Goal: Information Seeking & Learning: Check status

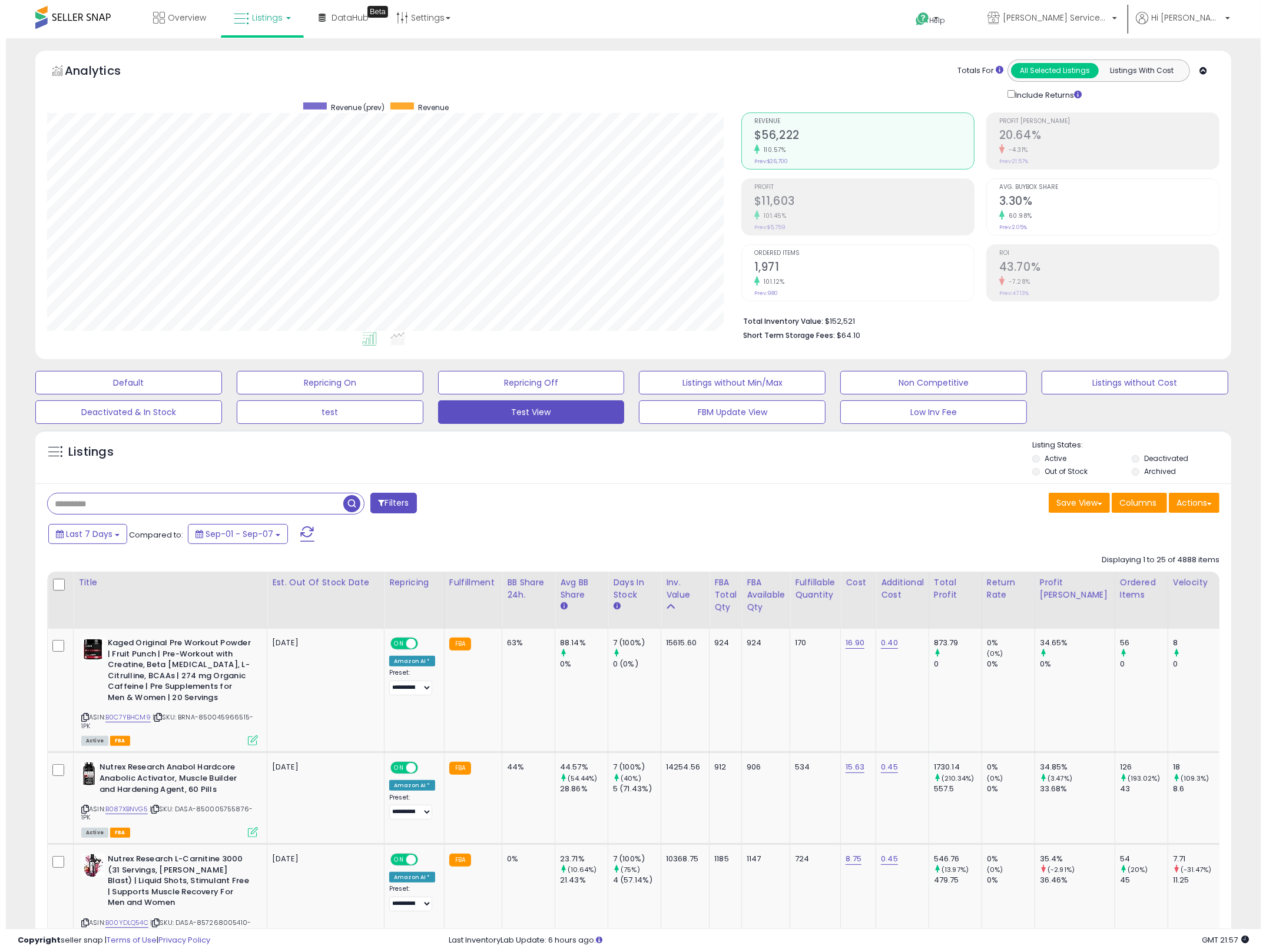
scroll to position [242, 694]
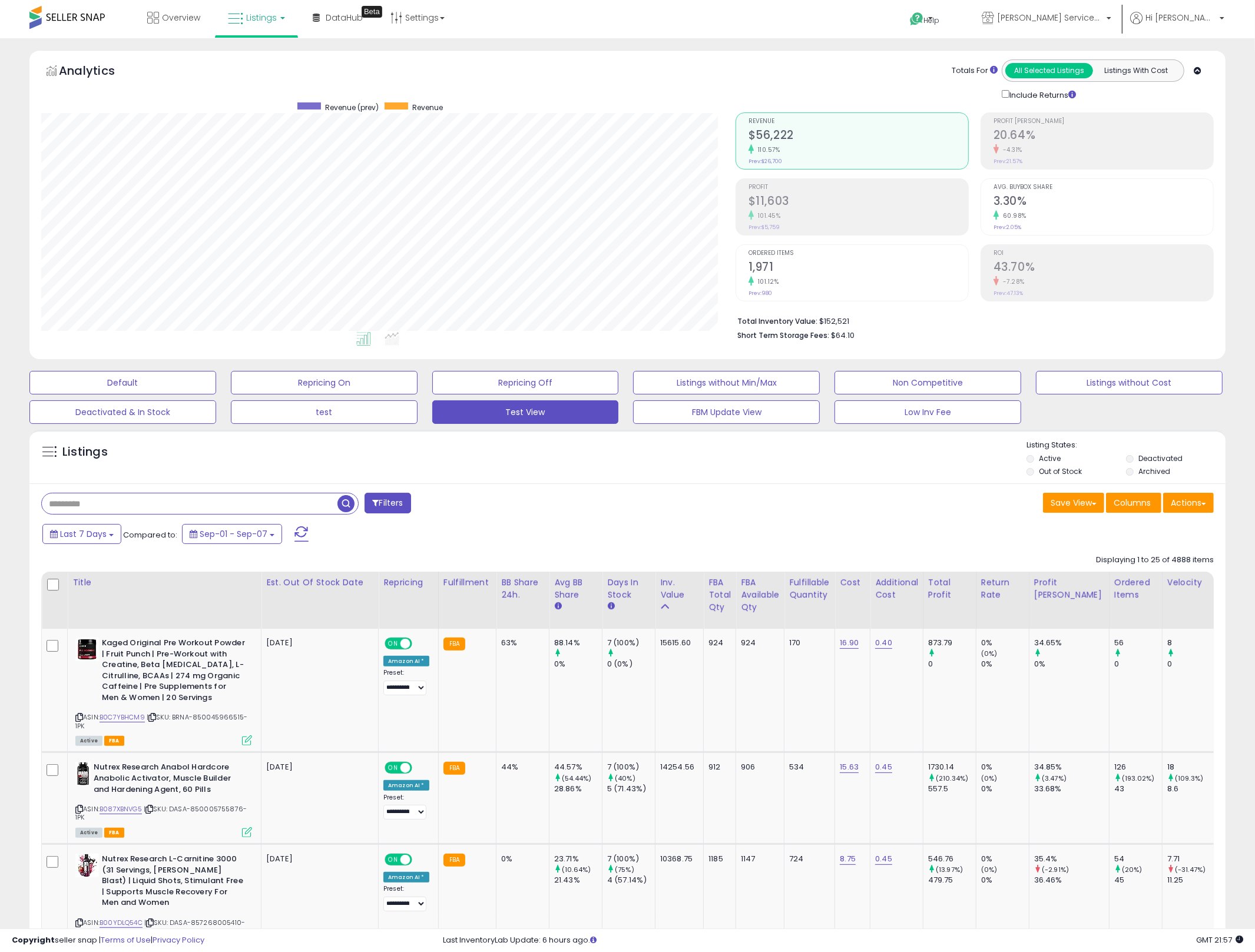
click at [248, 500] on input "text" at bounding box center [190, 504] width 296 height 20
click at [76, 538] on span "Last 7 Days" at bounding box center [84, 534] width 46 height 12
type input "**********"
click at [102, 590] on li "Last 30 Days" at bounding box center [94, 588] width 94 height 16
click at [317, 527] on button "Apply" at bounding box center [320, 533] width 38 height 20
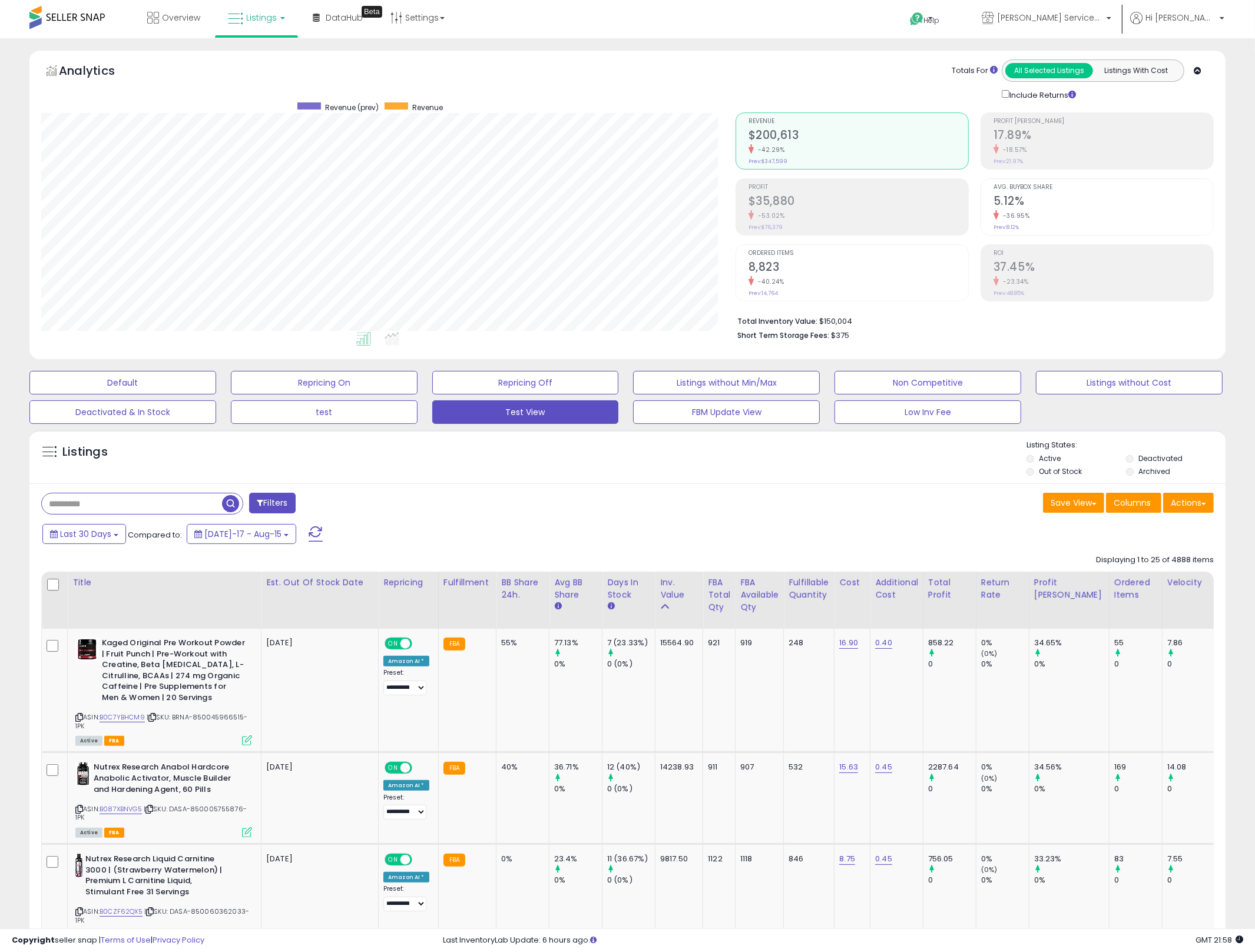
drag, startPoint x: 856, startPoint y: 532, endPoint x: 845, endPoint y: 535, distance: 11.4
click at [852, 532] on div "Last 30 Days Compared to: [DATE]-17 - Aug-15" at bounding box center [478, 536] width 878 height 26
click at [59, 537] on button "Last 30 Days" at bounding box center [85, 535] width 84 height 20
click at [854, 715] on td "16.90" at bounding box center [852, 690] width 36 height 124
drag, startPoint x: 860, startPoint y: 713, endPoint x: 929, endPoint y: 708, distance: 69.2
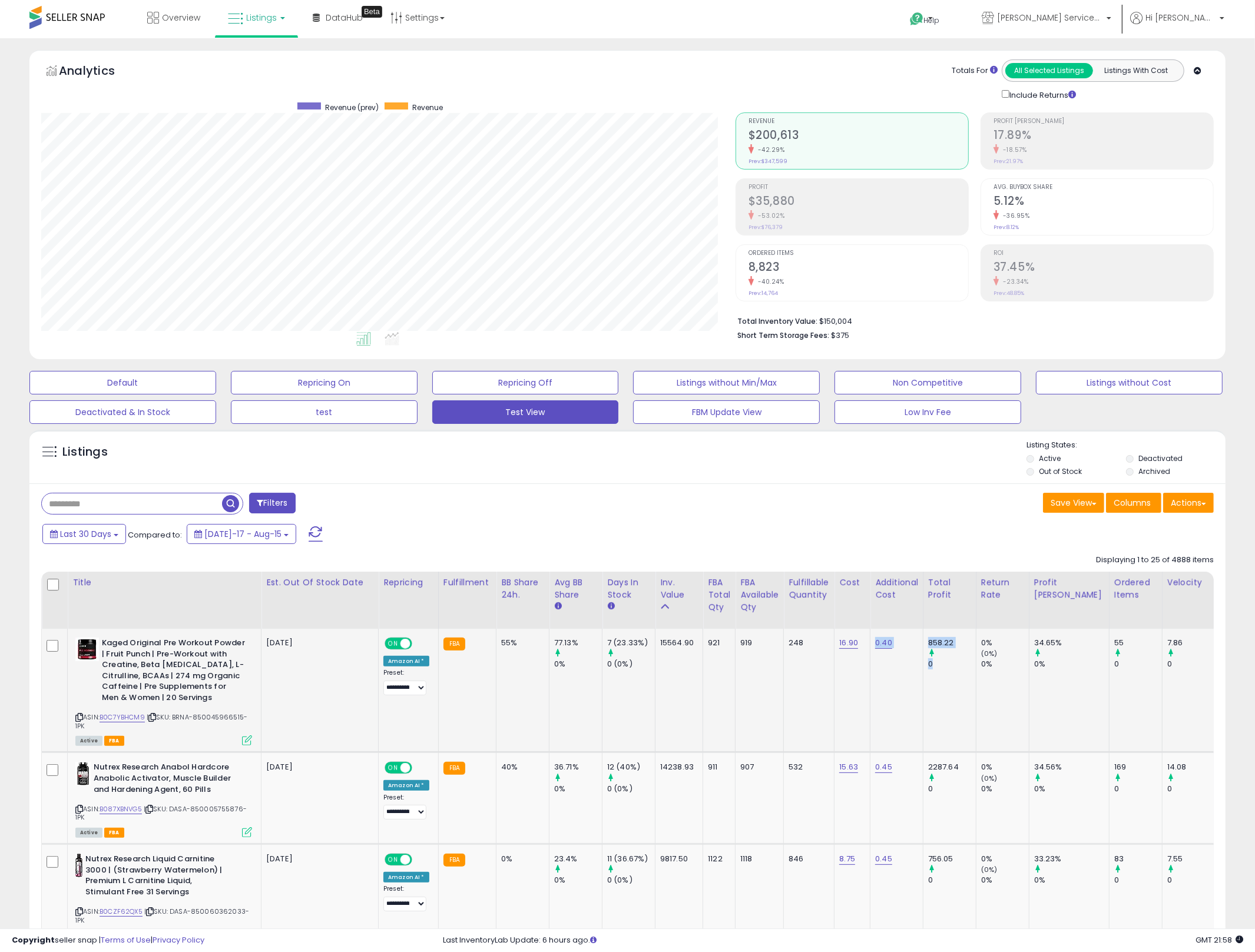
click at [929, 708] on td "858.22 0" at bounding box center [948, 690] width 53 height 124
click at [74, 535] on span "Last 30 Days" at bounding box center [86, 534] width 51 height 12
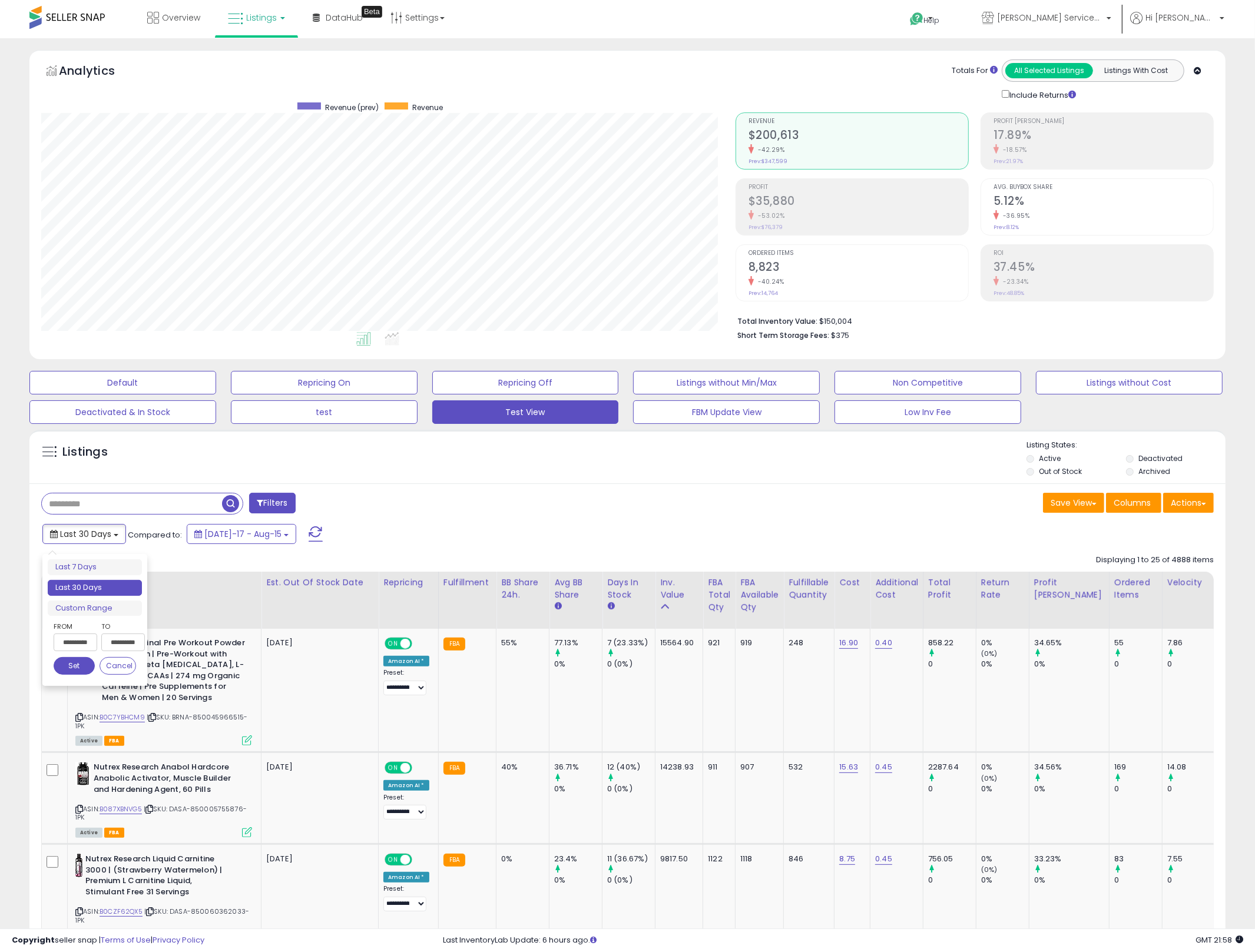
type input "**********"
click at [534, 507] on div "Filters" at bounding box center [330, 504] width 595 height 23
drag, startPoint x: 720, startPoint y: 496, endPoint x: 684, endPoint y: 510, distance: 38.6
click at [720, 498] on div "Save View Save As New View Update Current View Columns Actions Import Import Wa…" at bounding box center [925, 504] width 595 height 23
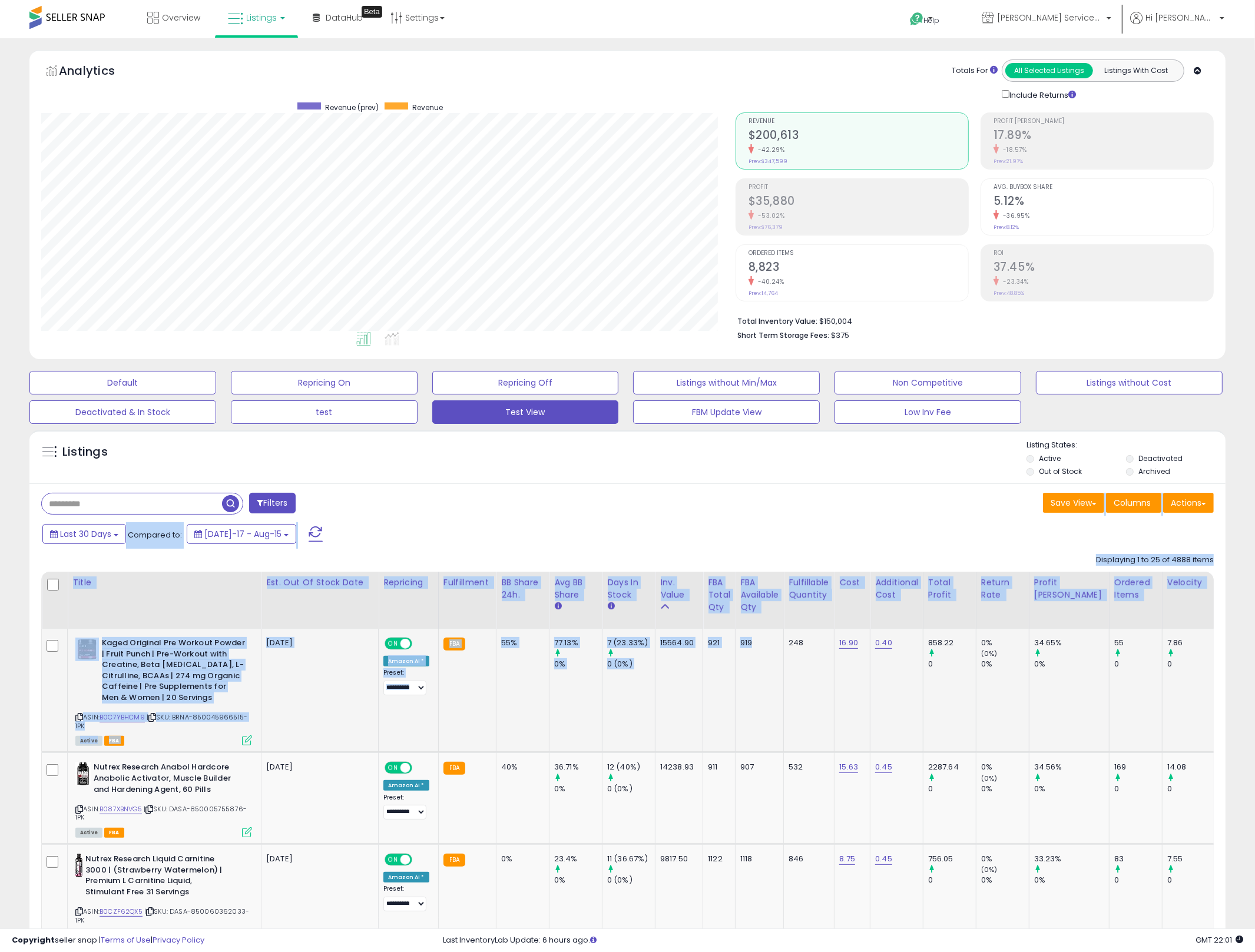
drag, startPoint x: 343, startPoint y: 513, endPoint x: 785, endPoint y: 662, distance: 466.4
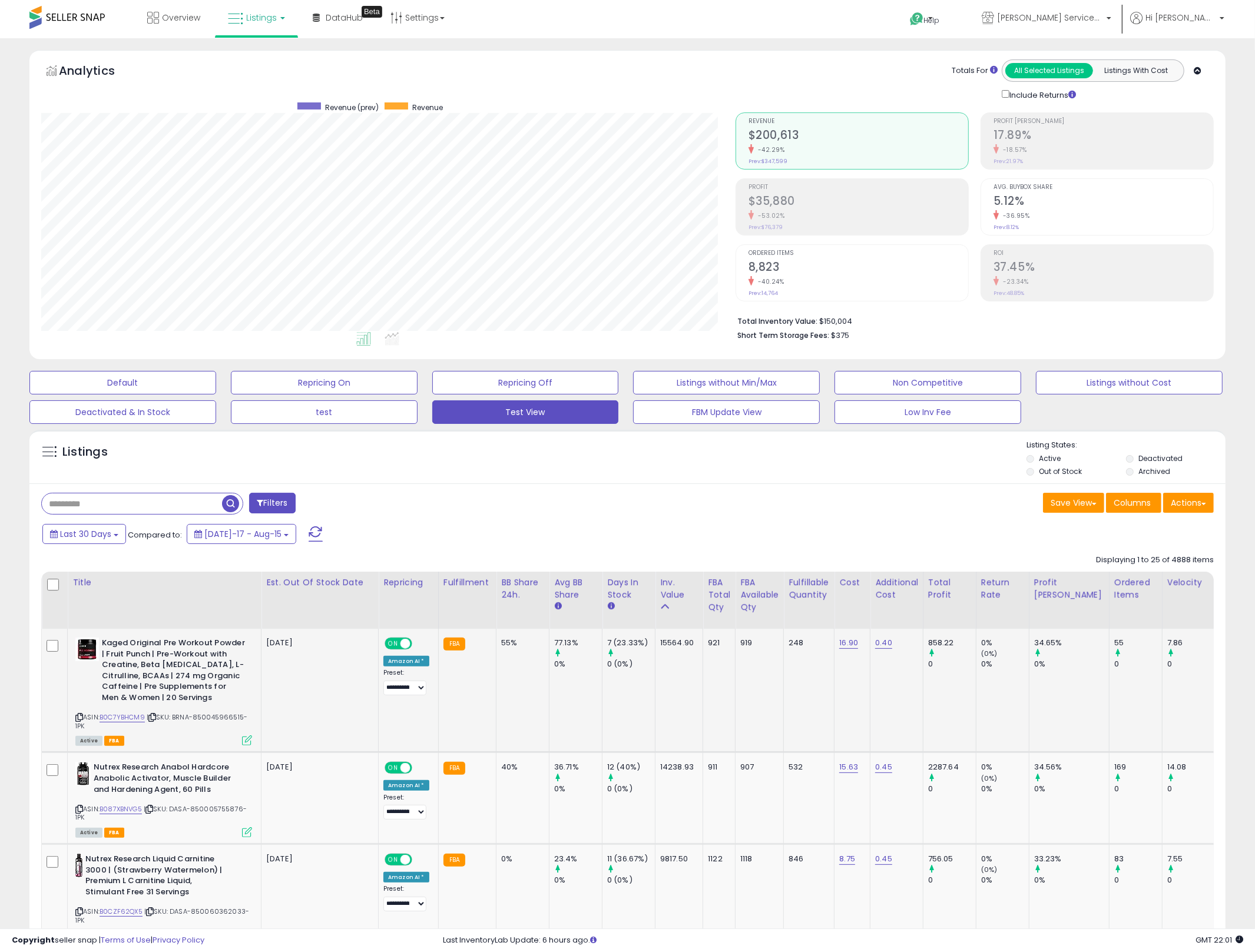
click at [812, 714] on td "248" at bounding box center [809, 690] width 50 height 124
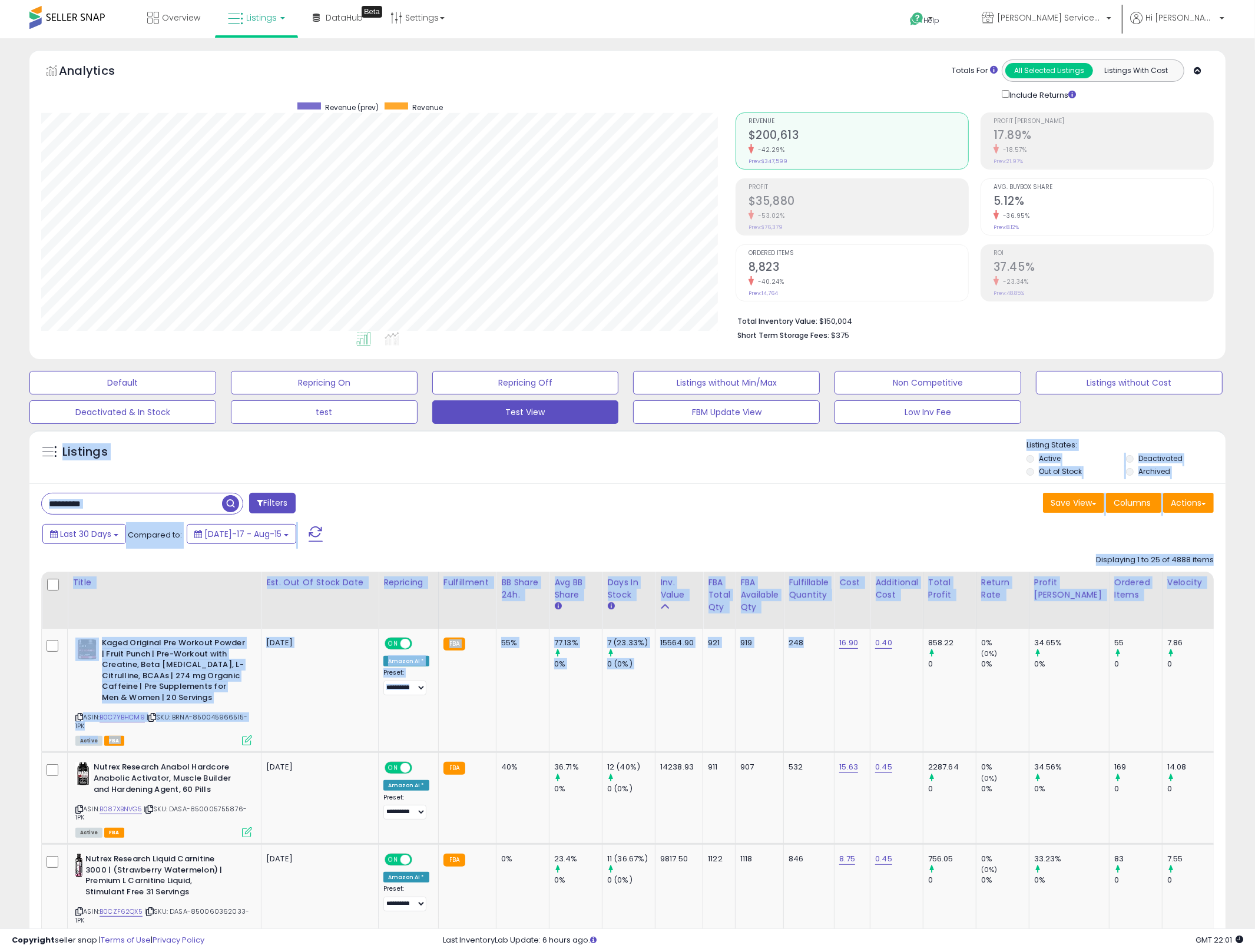
drag, startPoint x: 823, startPoint y: 680, endPoint x: 36, endPoint y: 434, distance: 824.6
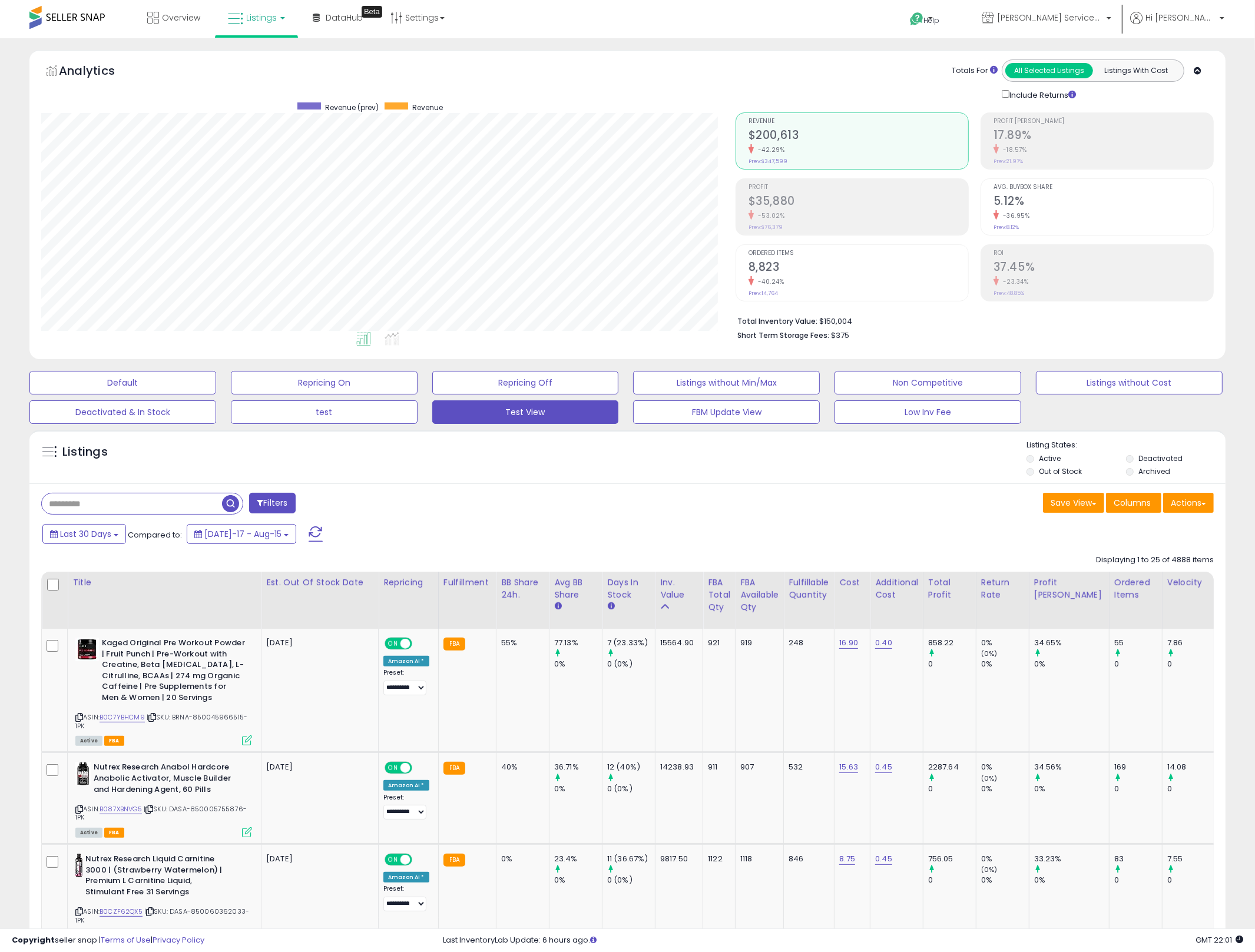
click at [36, 434] on div "Listings Active" at bounding box center [628, 456] width 1196 height 54
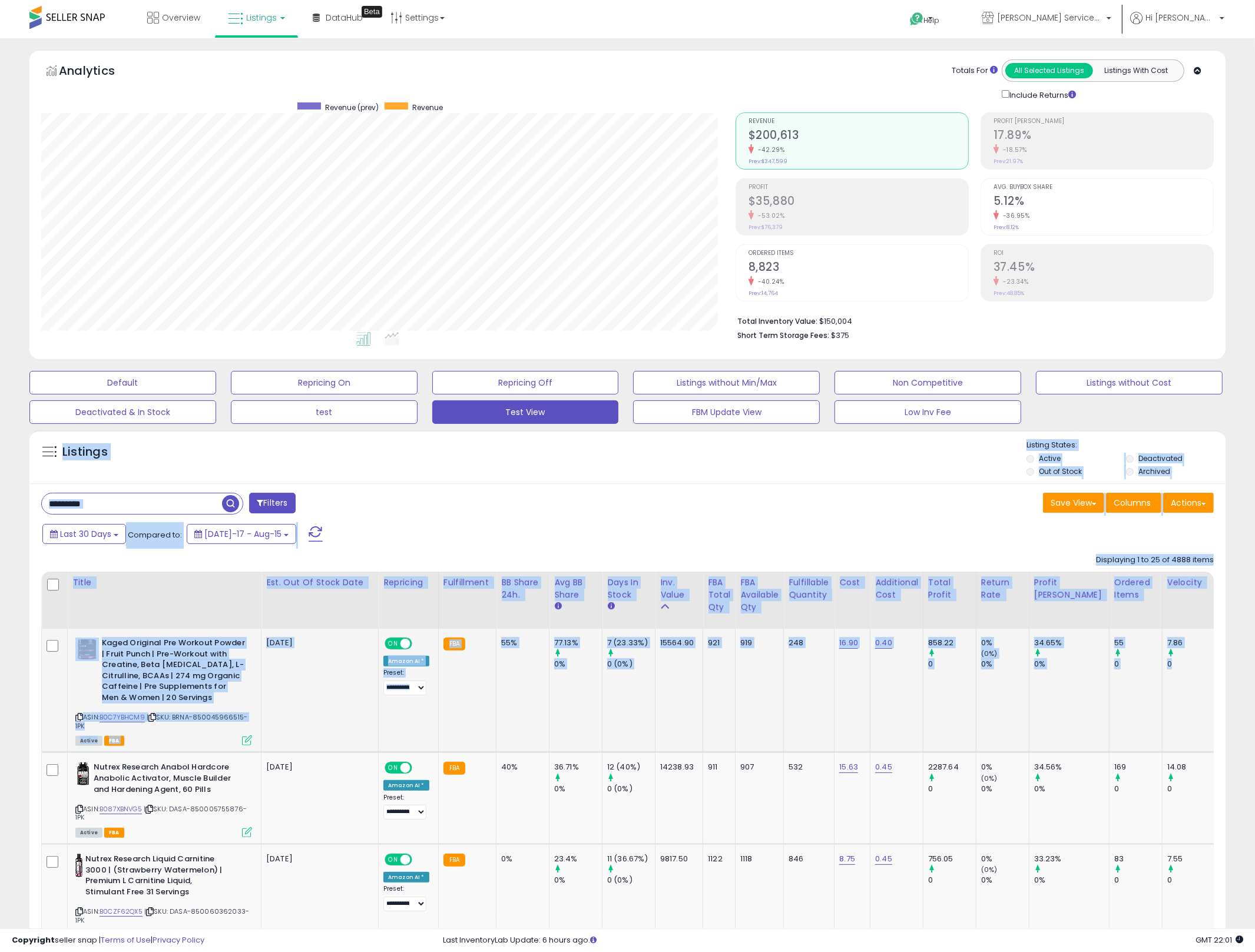
drag, startPoint x: 36, startPoint y: 434, endPoint x: 1184, endPoint y: 677, distance: 1173.4
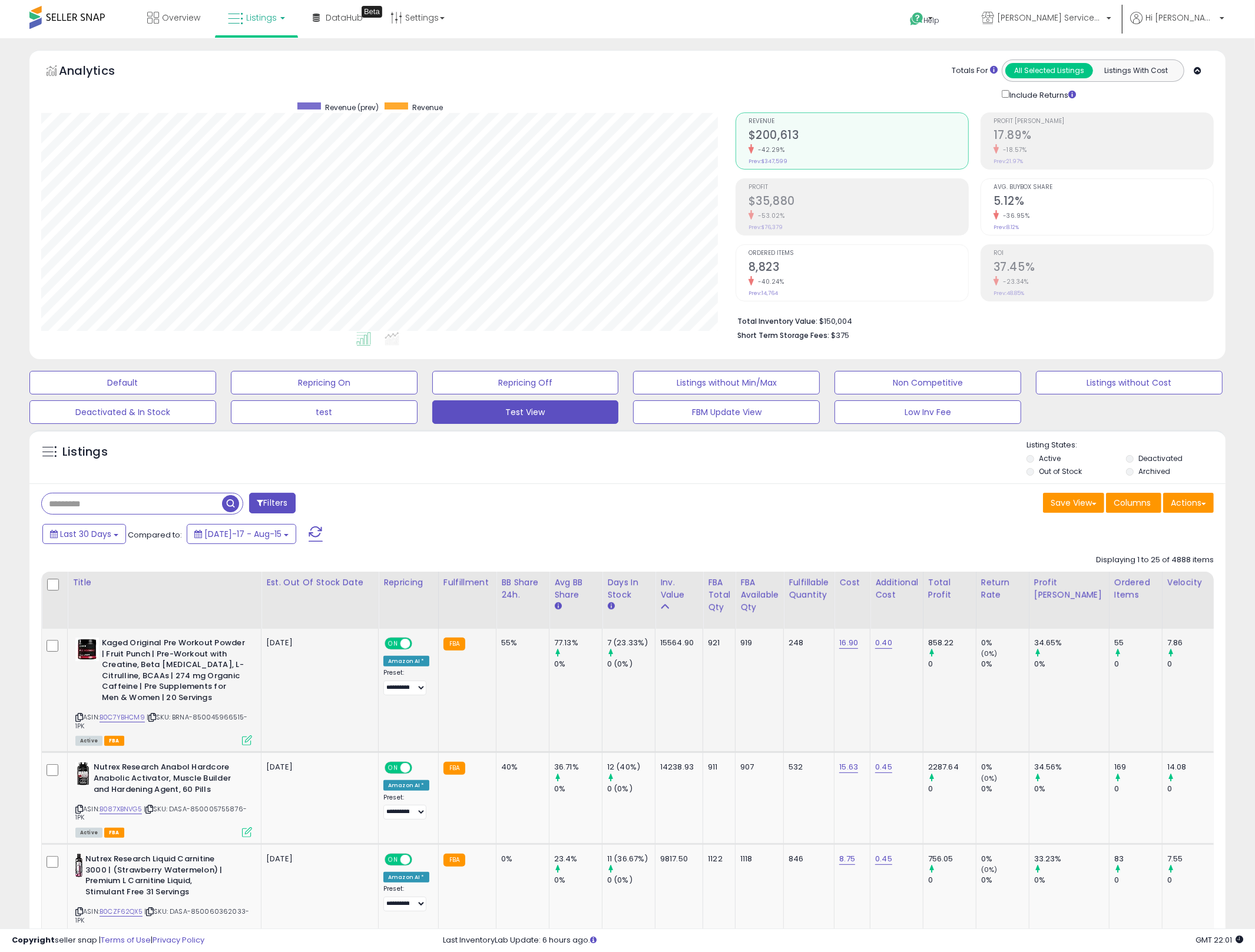
click at [1214, 675] on td "7.86 0" at bounding box center [1240, 690] width 53 height 124
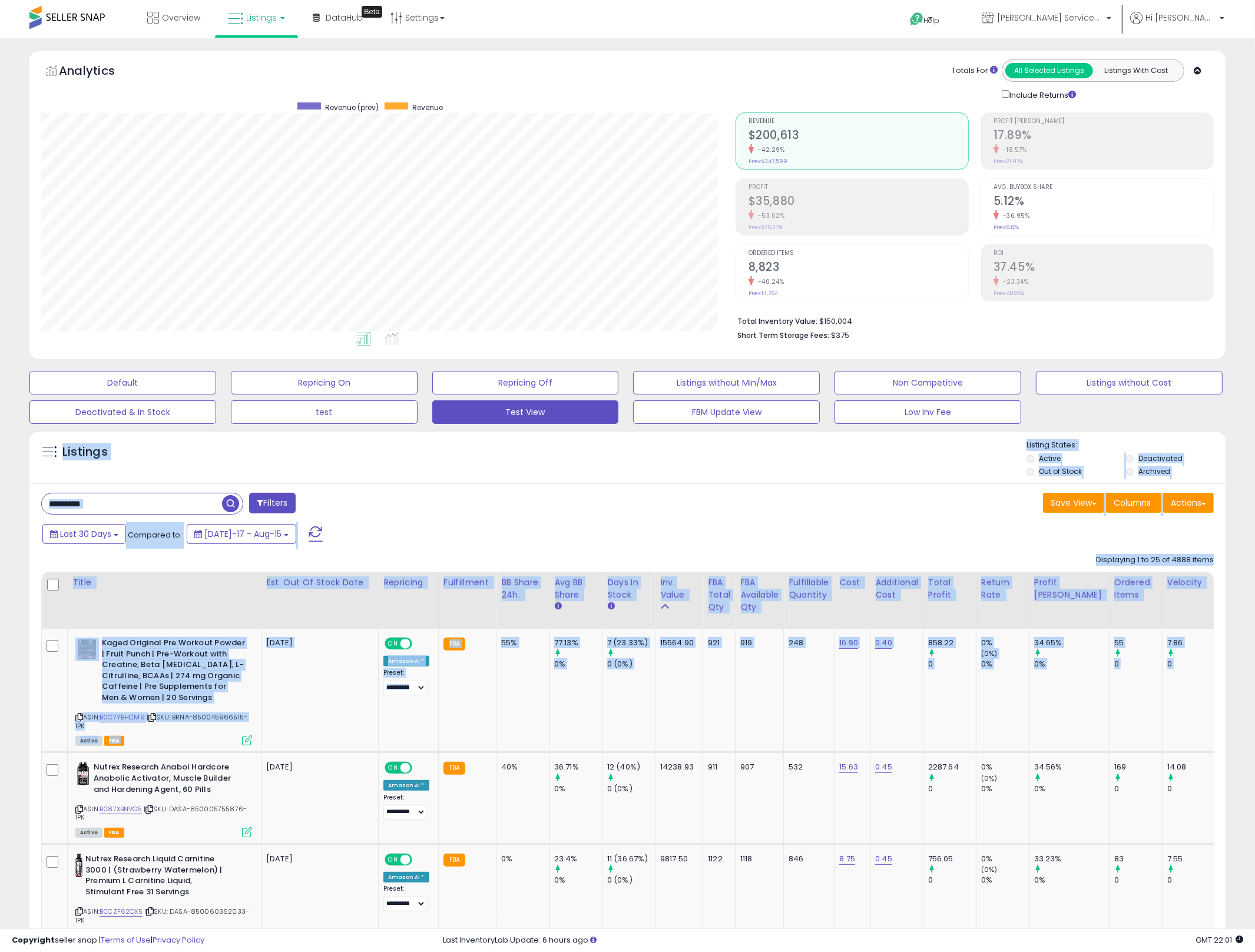
drag, startPoint x: 1208, startPoint y: 671, endPoint x: 34, endPoint y: 431, distance: 1198.3
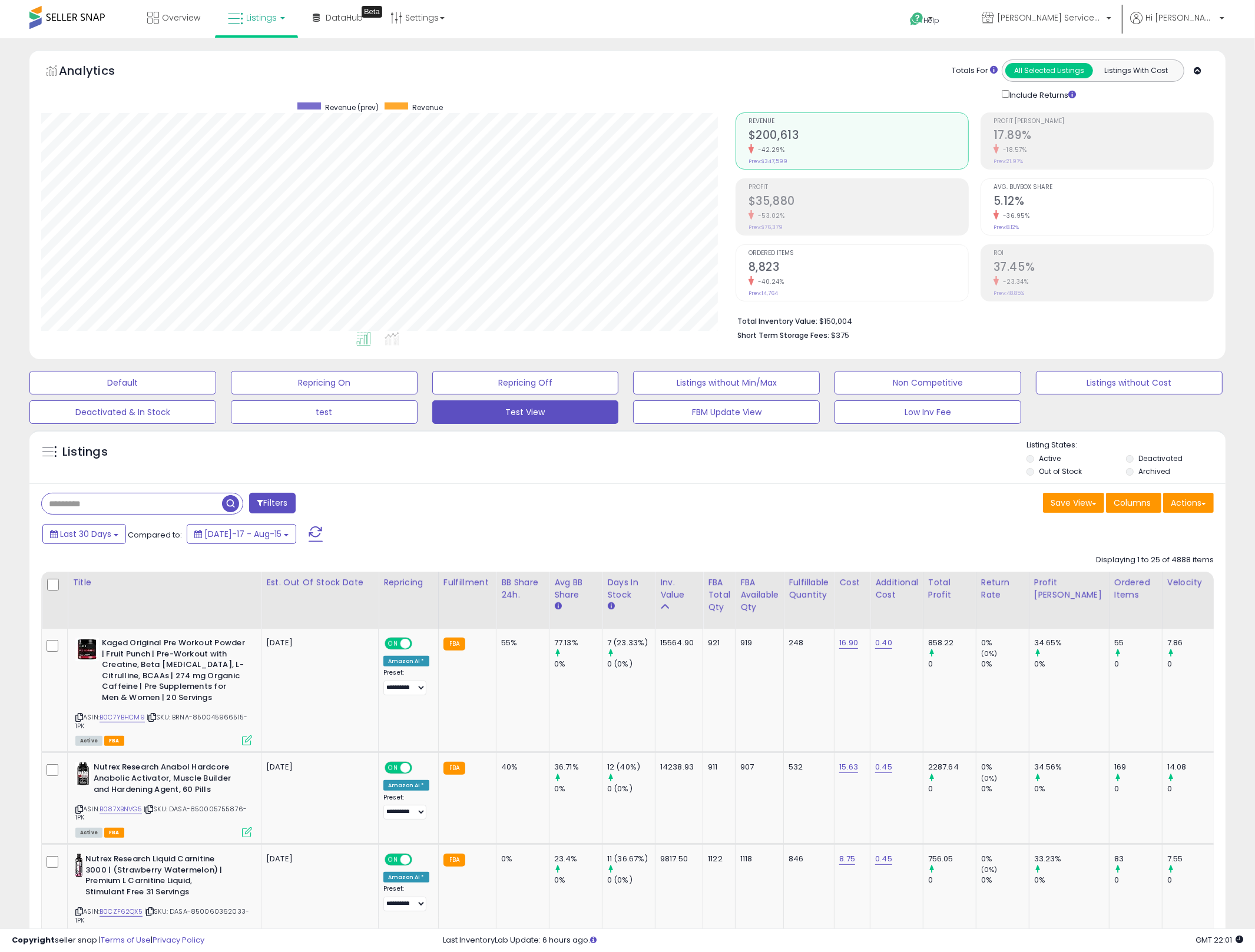
click at [34, 431] on div "Listings Active" at bounding box center [628, 456] width 1196 height 54
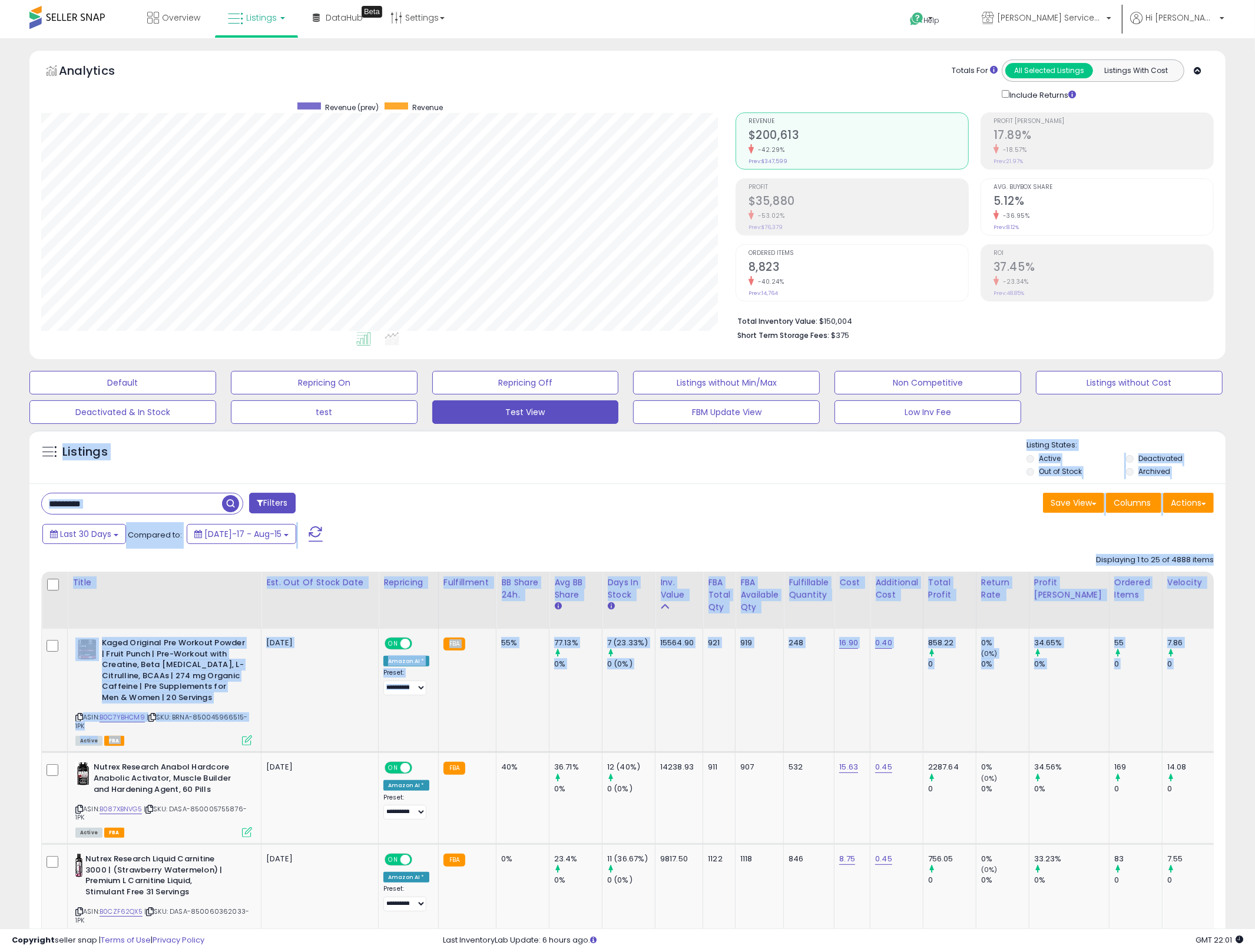
drag, startPoint x: 34, startPoint y: 431, endPoint x: 1209, endPoint y: 684, distance: 1201.9
click at [1214, 681] on td "7.86 0" at bounding box center [1240, 690] width 53 height 124
drag, startPoint x: 1200, startPoint y: 681, endPoint x: 61, endPoint y: 439, distance: 1164.4
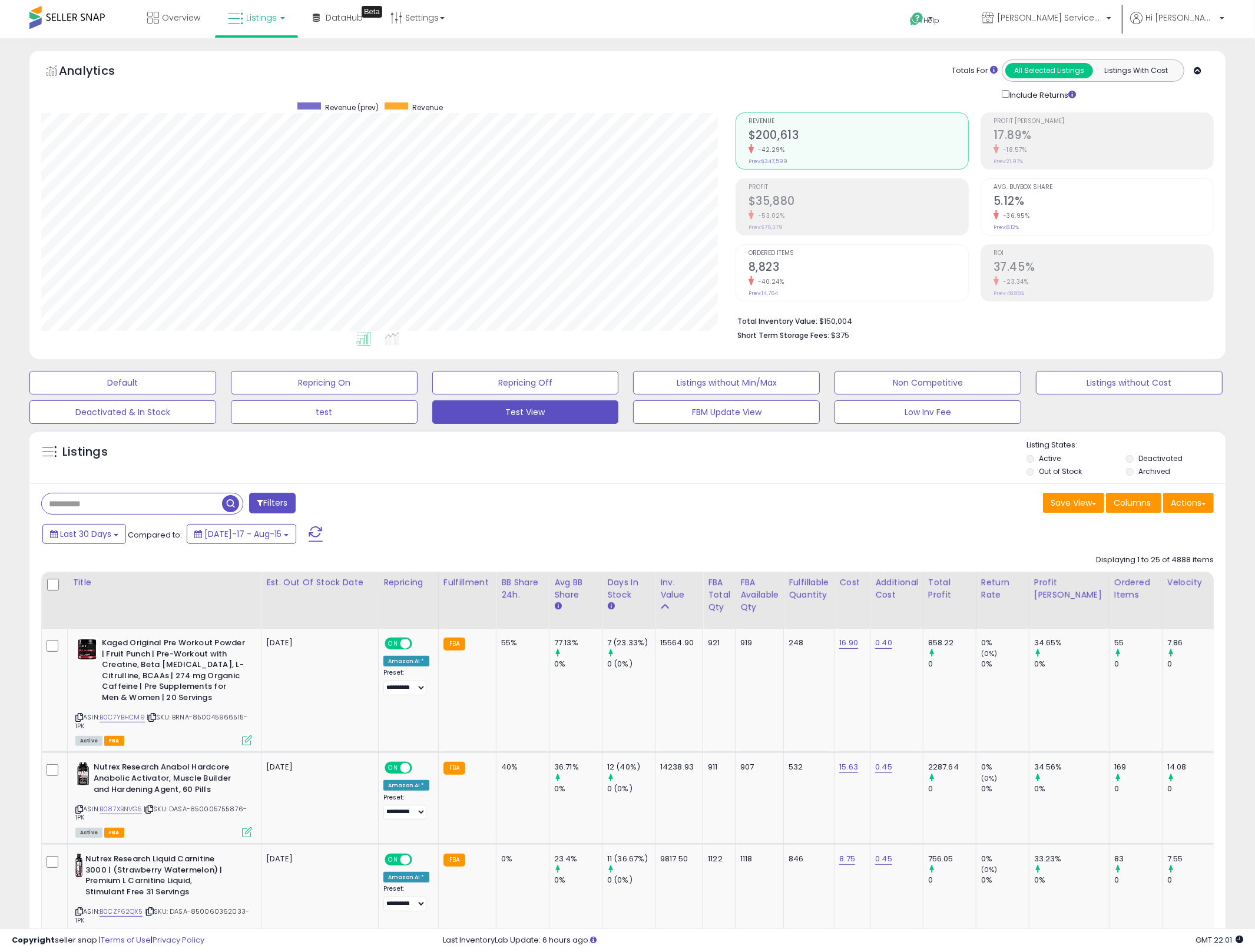
click at [61, 440] on div "Listings" at bounding box center [132, 452] width 199 height 25
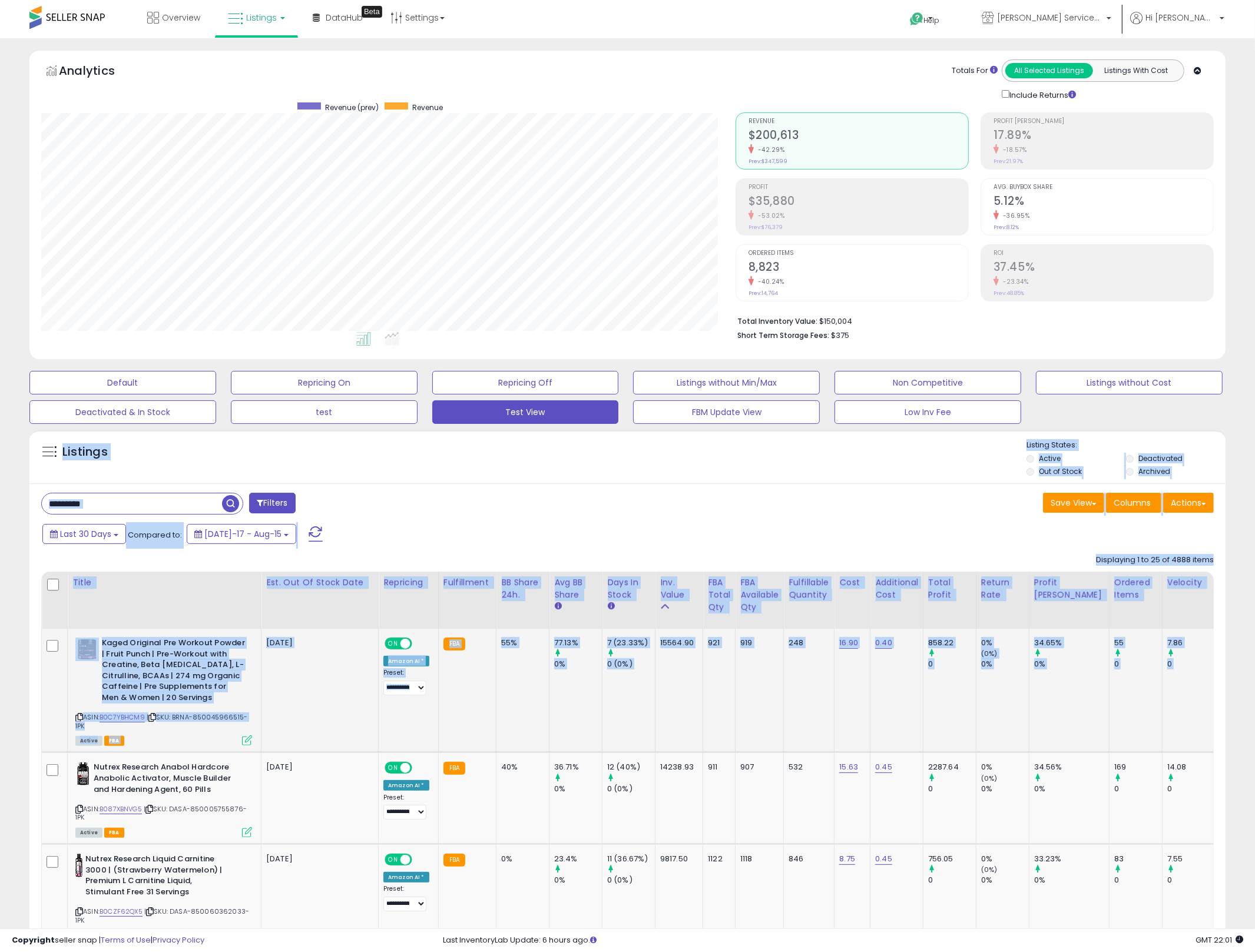
drag, startPoint x: 61, startPoint y: 439, endPoint x: 1208, endPoint y: 694, distance: 1175.0
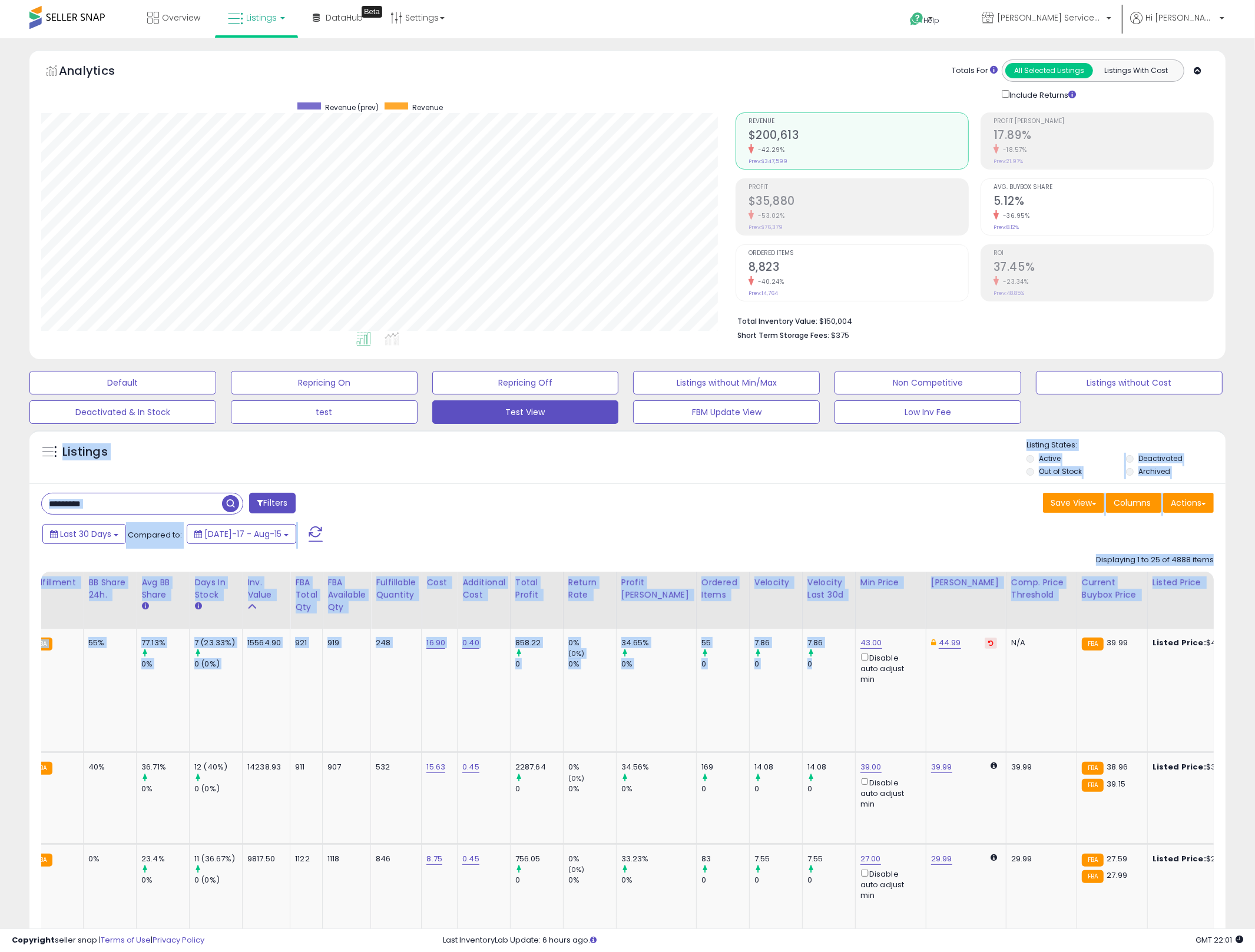
scroll to position [0, 1360]
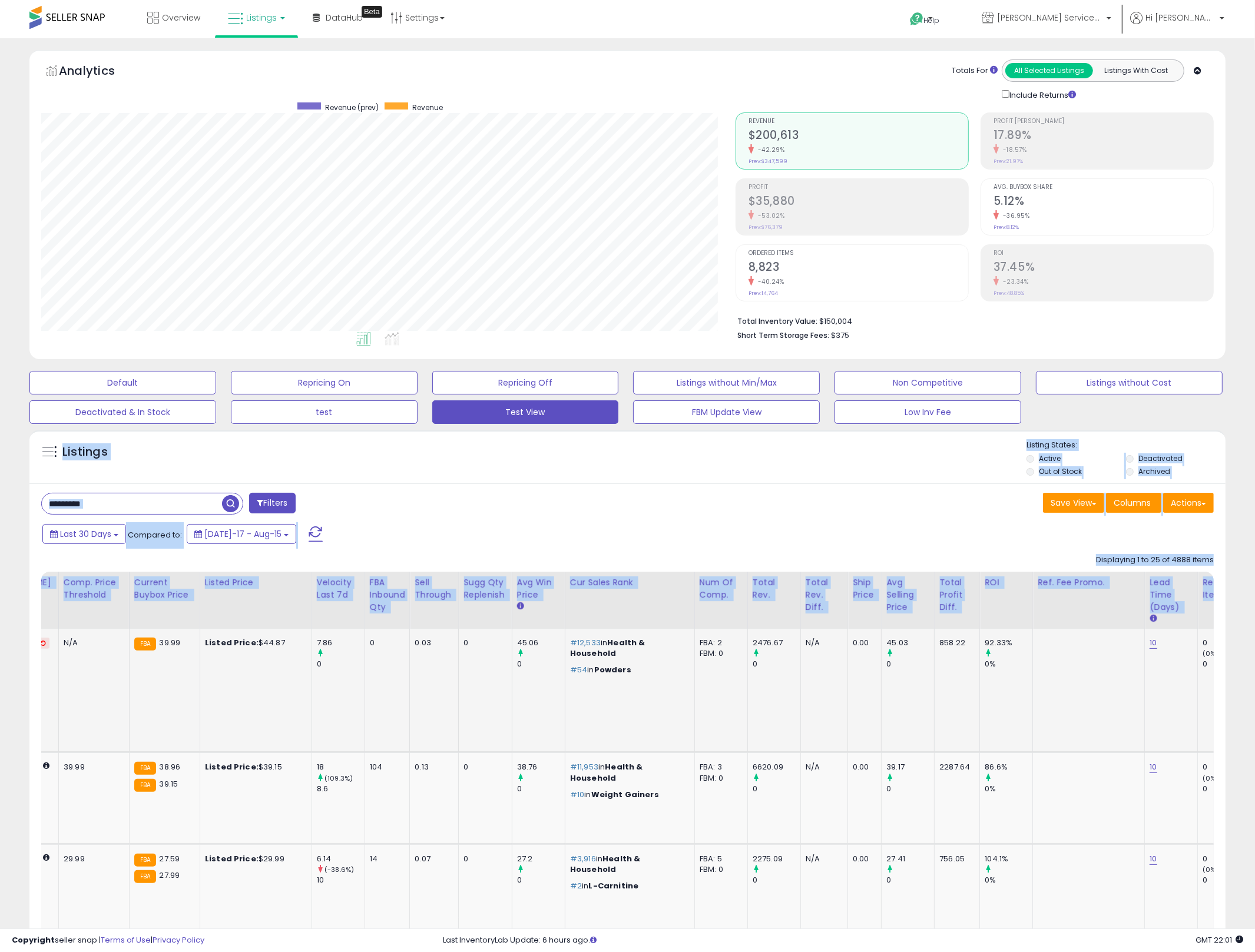
drag, startPoint x: 1177, startPoint y: 675, endPoint x: 1014, endPoint y: 679, distance: 163.0
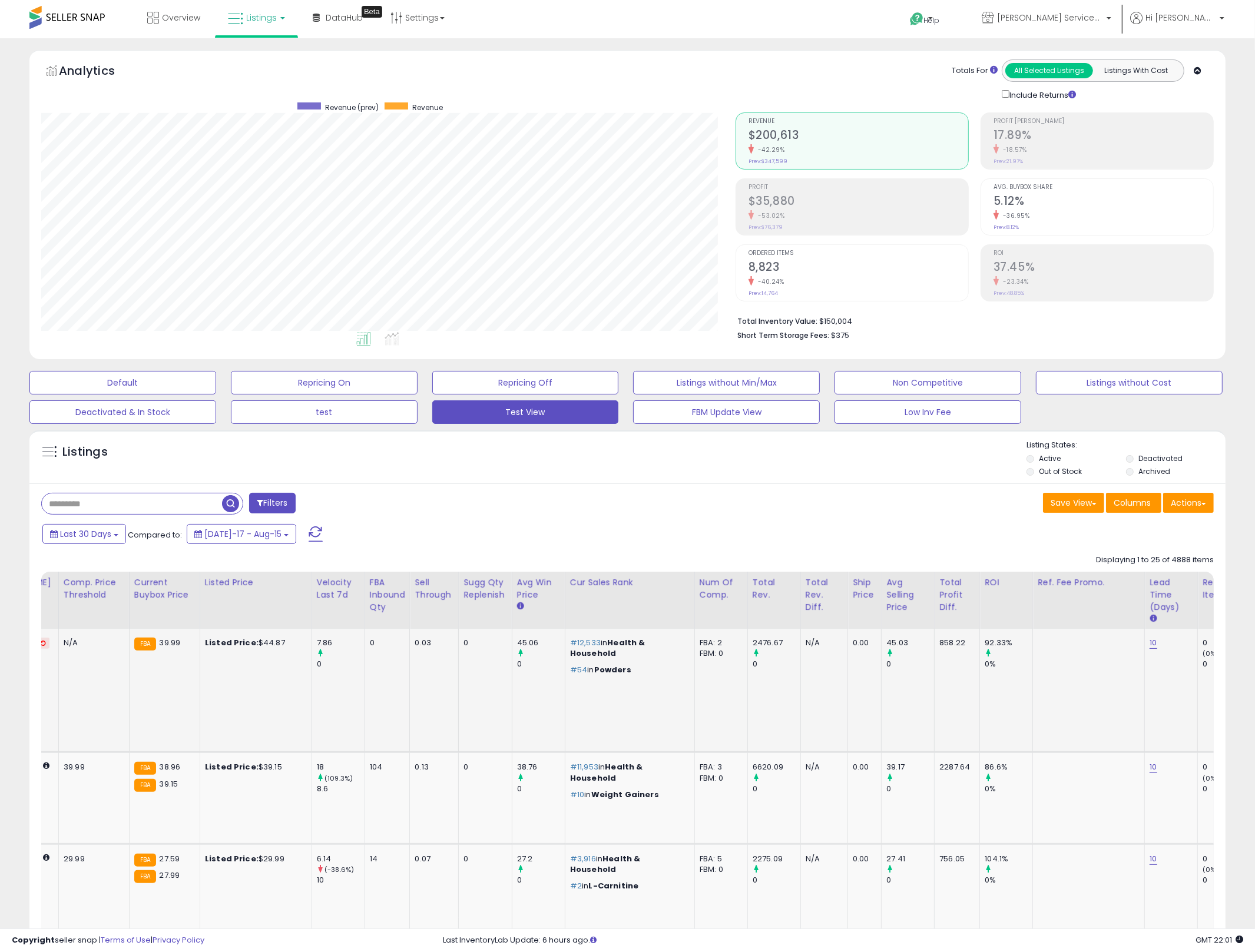
click at [1197, 679] on td "0 (0%) 0" at bounding box center [1223, 690] width 53 height 124
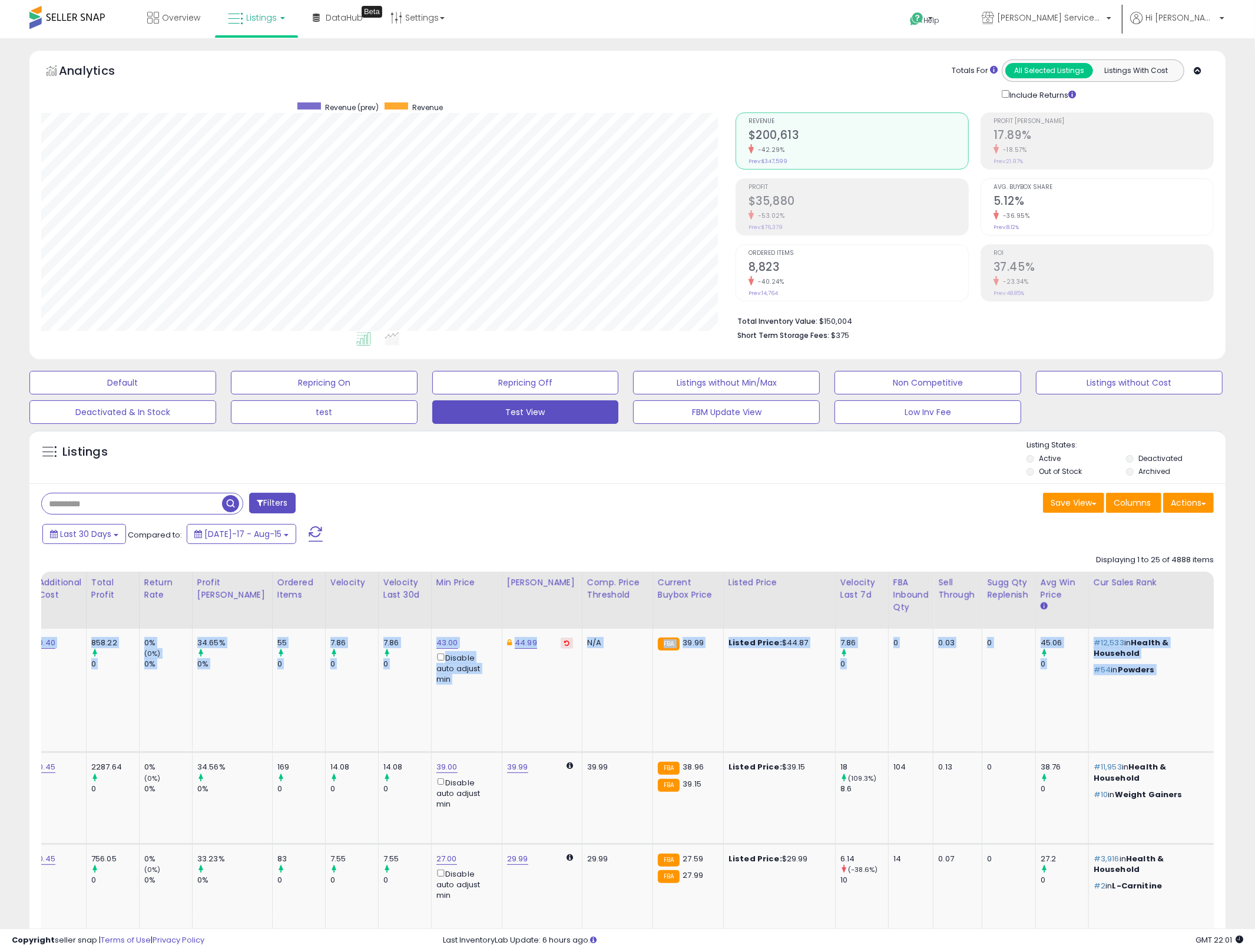
scroll to position [0, 0]
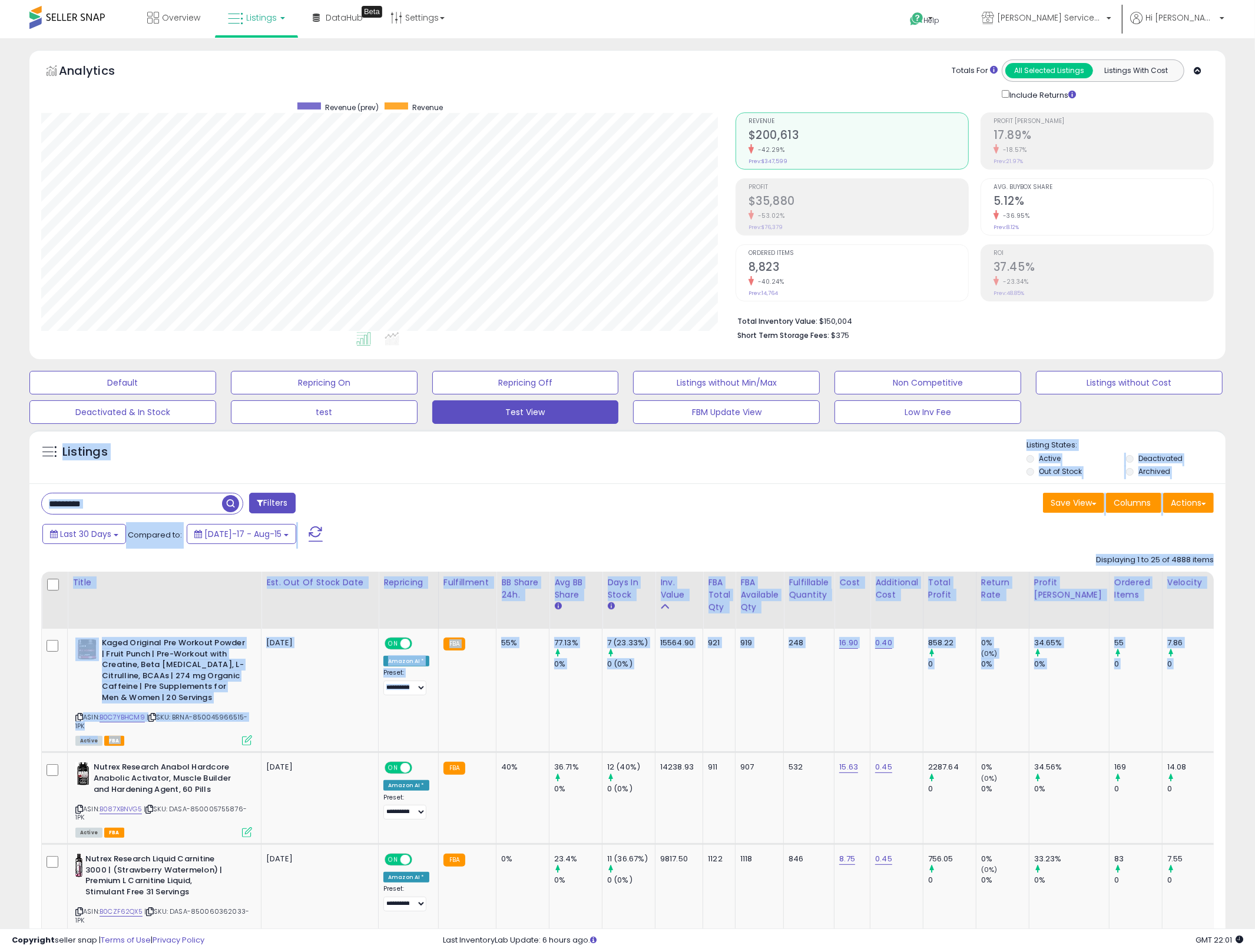
drag, startPoint x: 1196, startPoint y: 681, endPoint x: 8, endPoint y: 434, distance: 1213.4
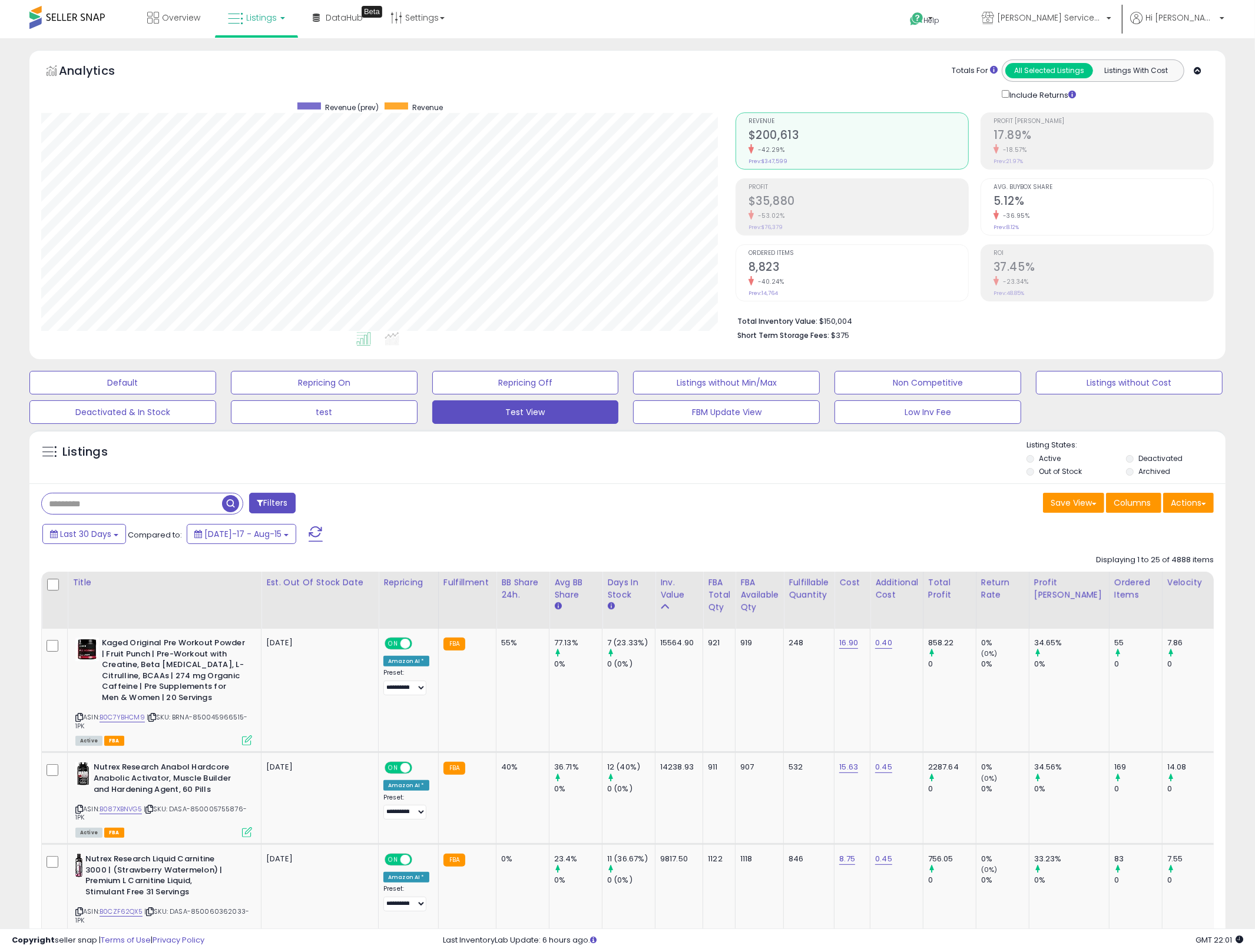
drag, startPoint x: 6, startPoint y: 432, endPoint x: 1175, endPoint y: 671, distance: 1193.2
click at [1254, 683] on html "Unable to login Retrieving listings data.. has not yet accepted the Terms of Us…" at bounding box center [628, 476] width 1255 height 952
click at [1172, 670] on td "7.86 0" at bounding box center [1187, 690] width 53 height 124
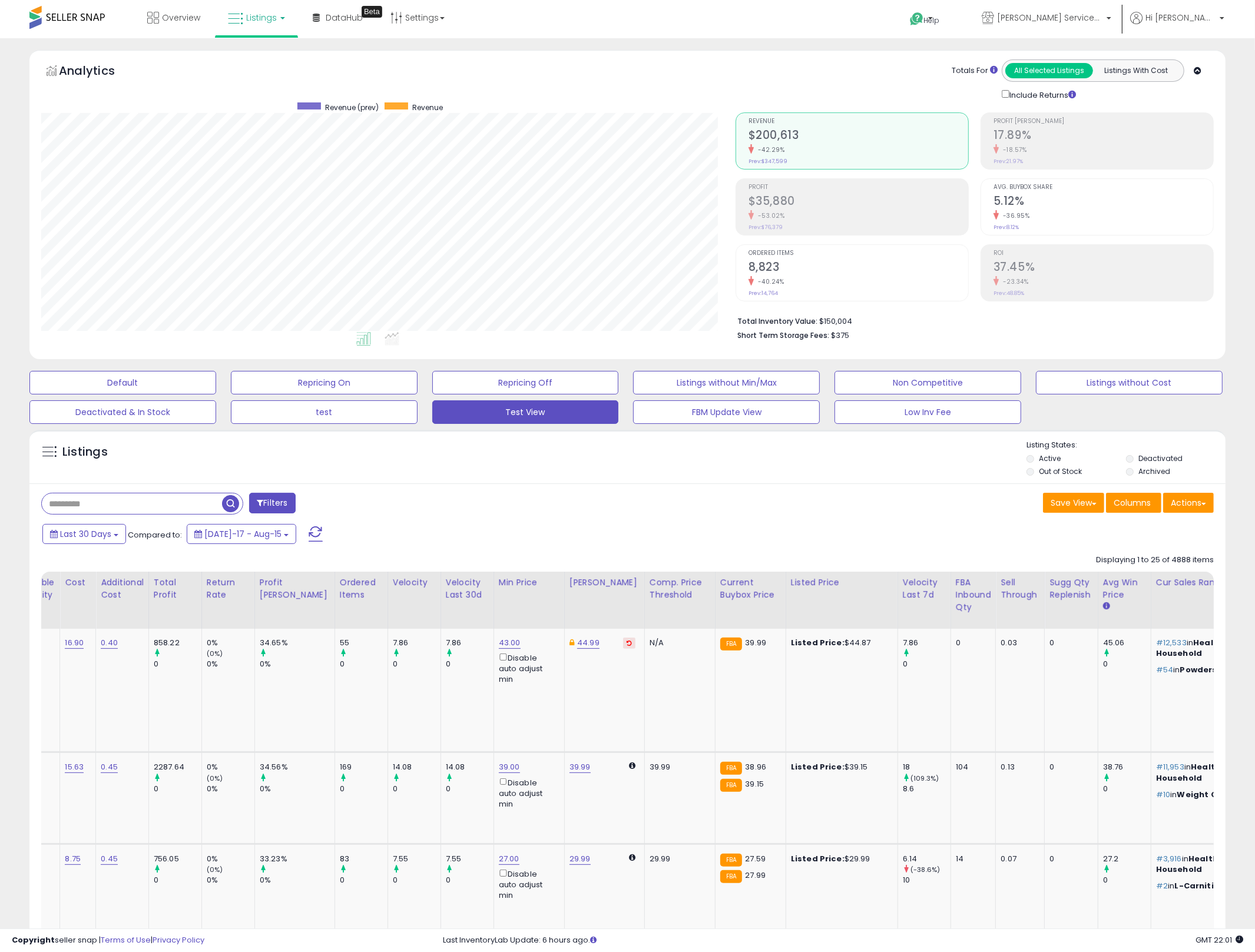
scroll to position [0, 1360]
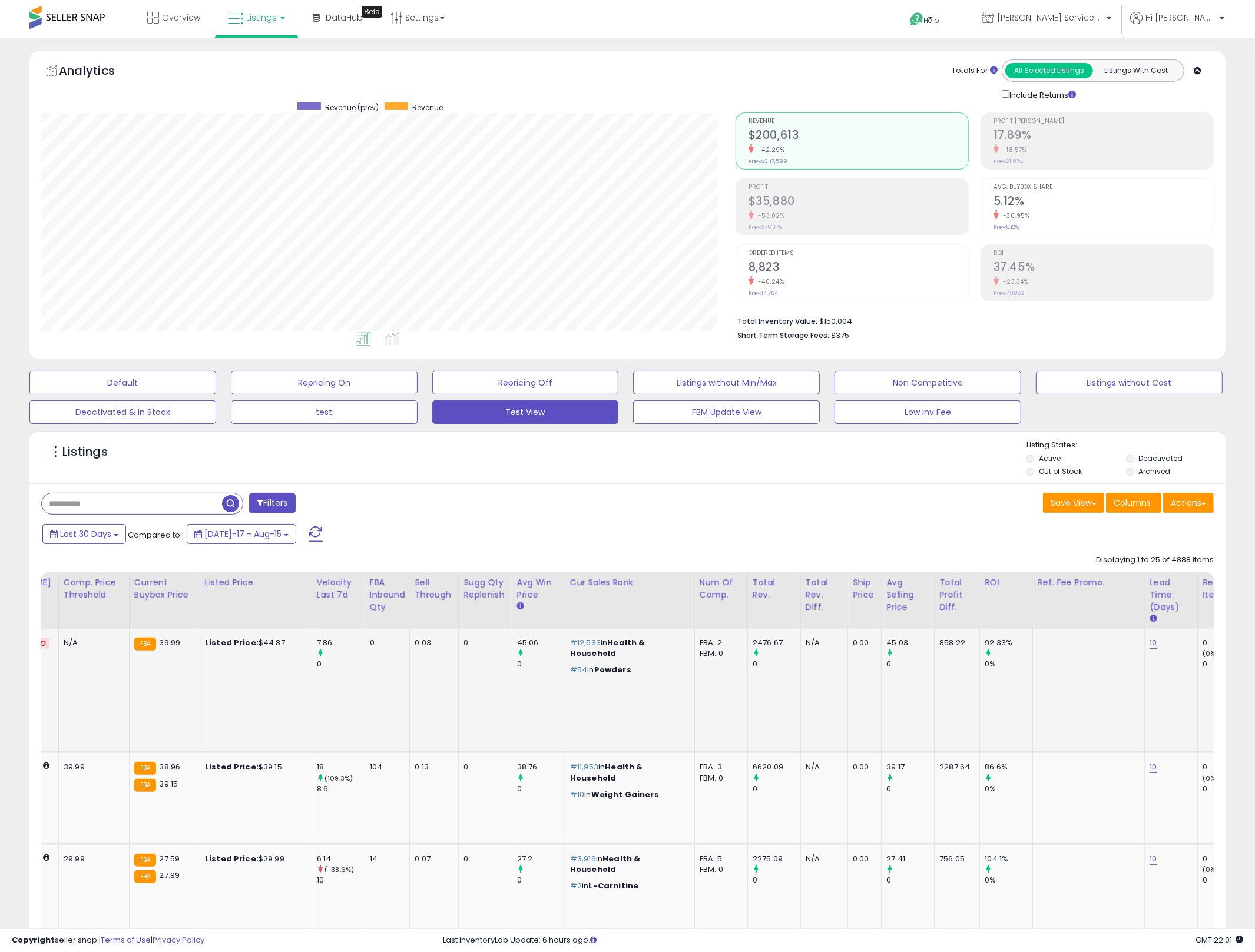
drag, startPoint x: 1172, startPoint y: 670, endPoint x: 1070, endPoint y: 694, distance: 104.8
click at [1144, 685] on td "10" at bounding box center [1170, 690] width 53 height 124
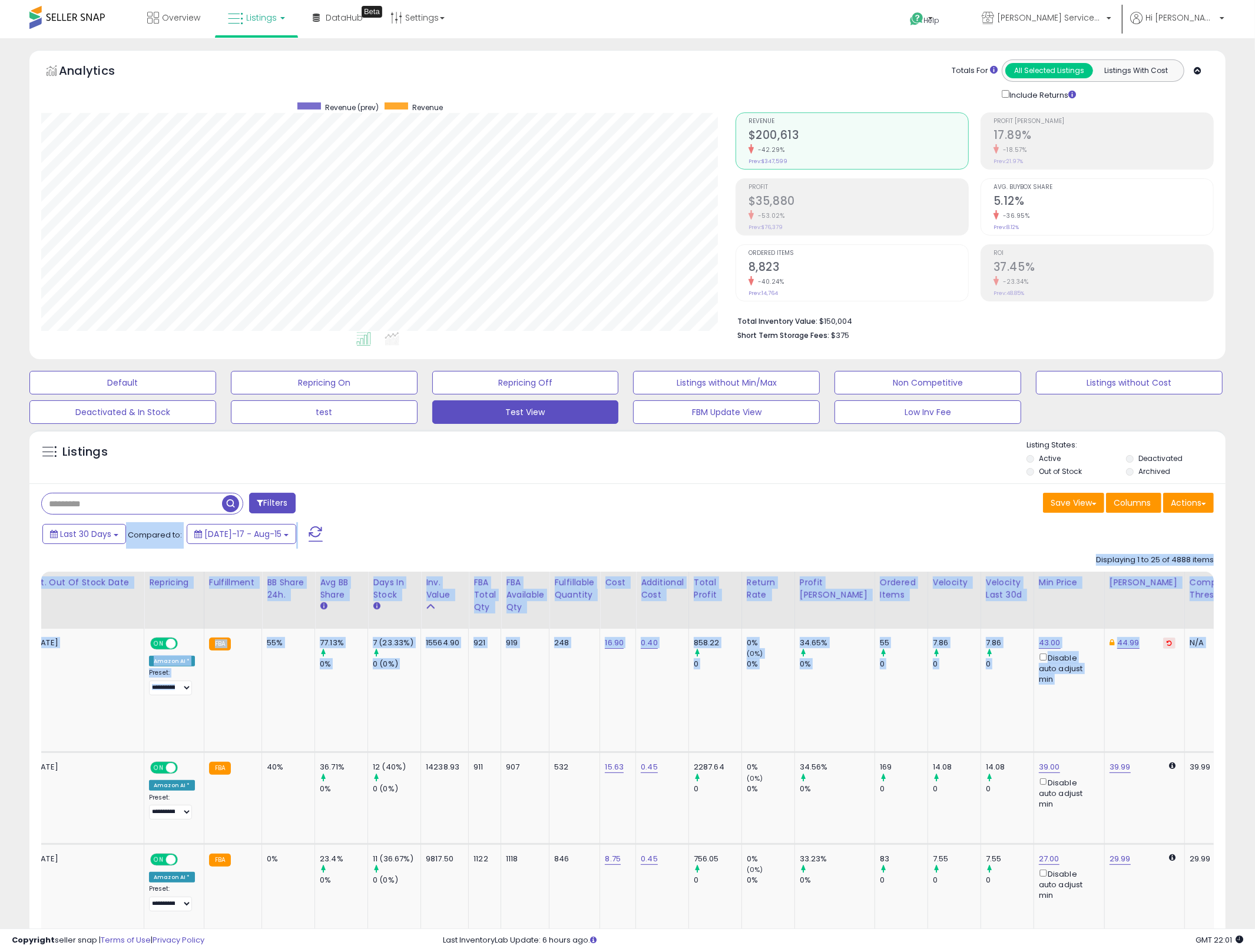
scroll to position [0, 0]
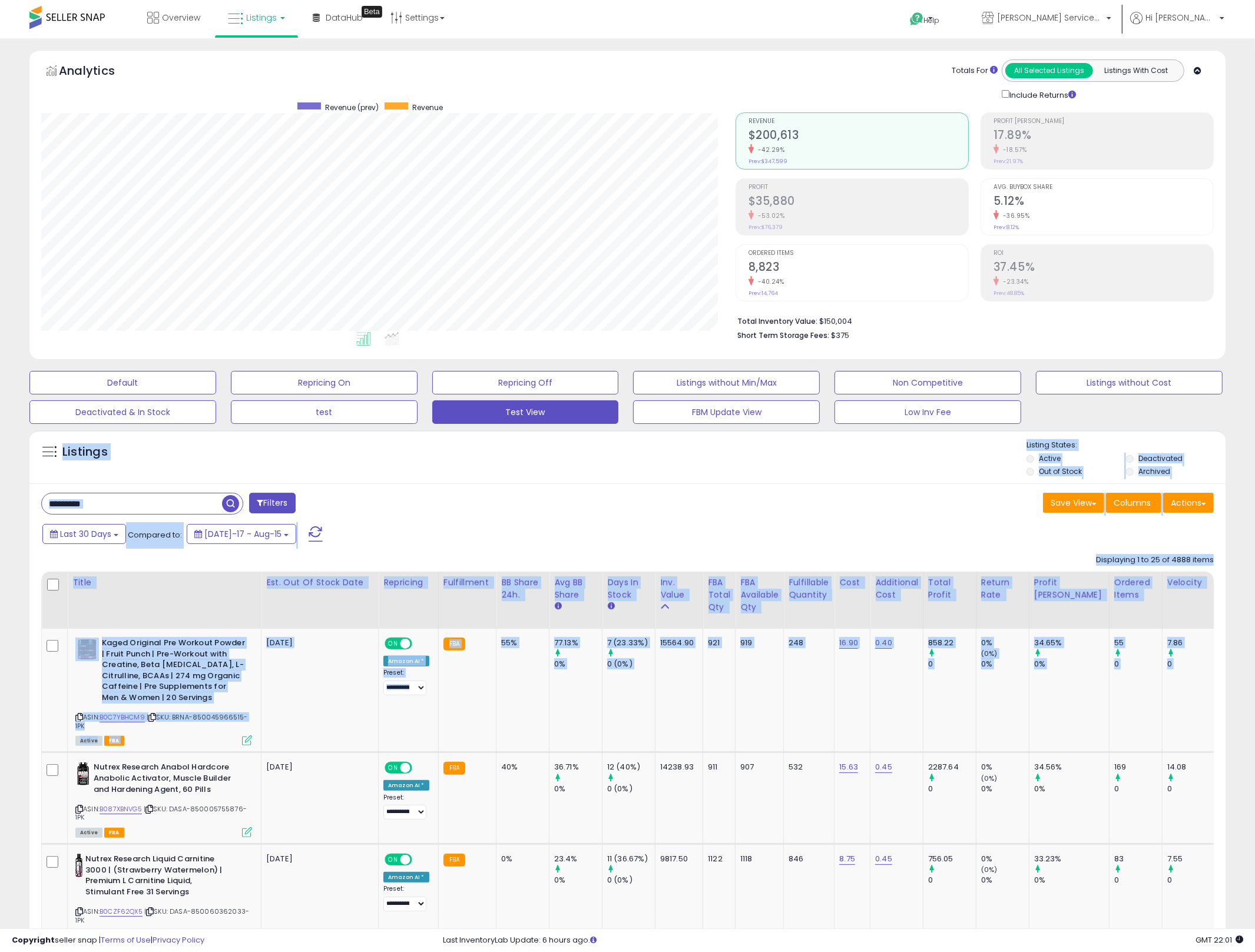
drag, startPoint x: 1155, startPoint y: 677, endPoint x: 24, endPoint y: 463, distance: 1151.1
